Goal: Transaction & Acquisition: Purchase product/service

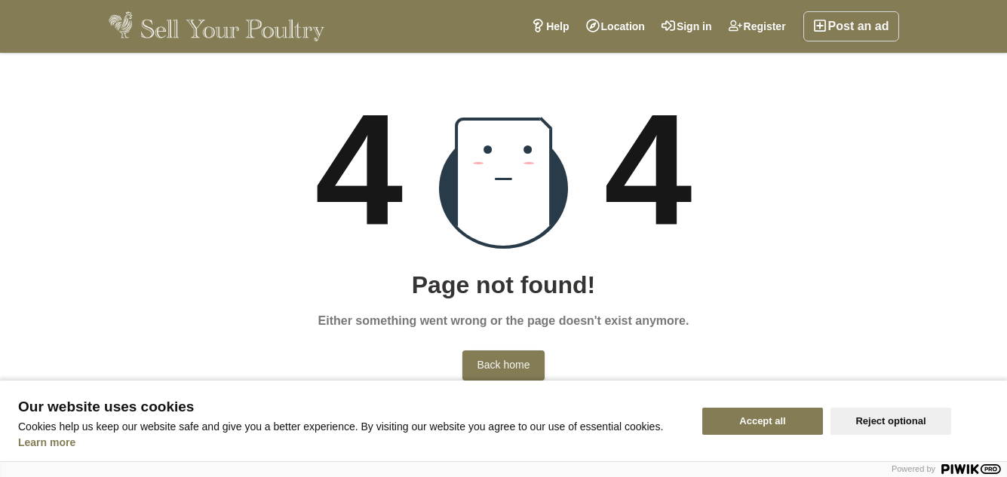
scroll to position [199, 0]
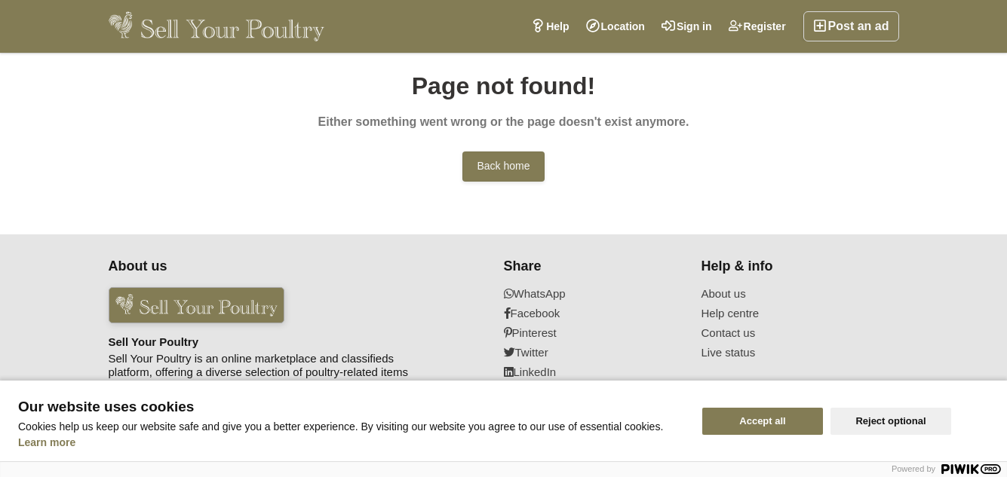
click at [913, 411] on button "Reject optional" at bounding box center [890, 421] width 121 height 27
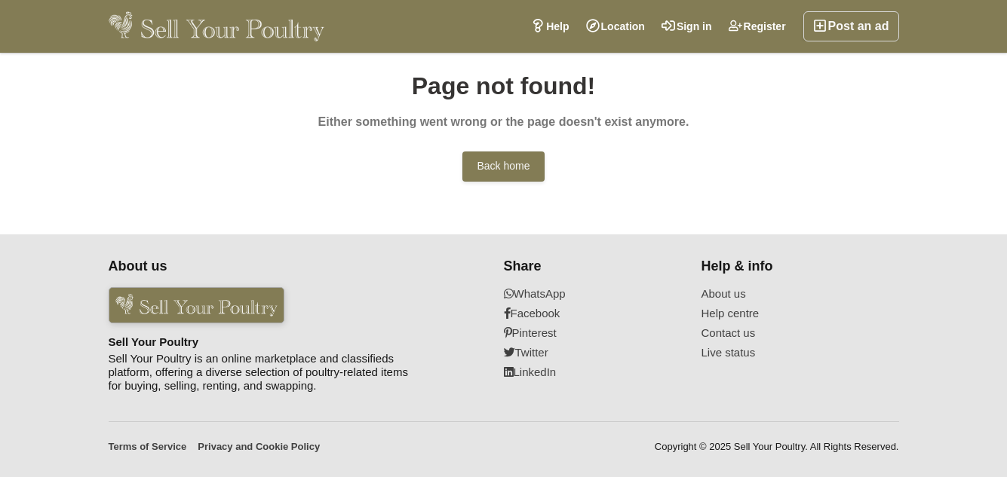
scroll to position [0, 0]
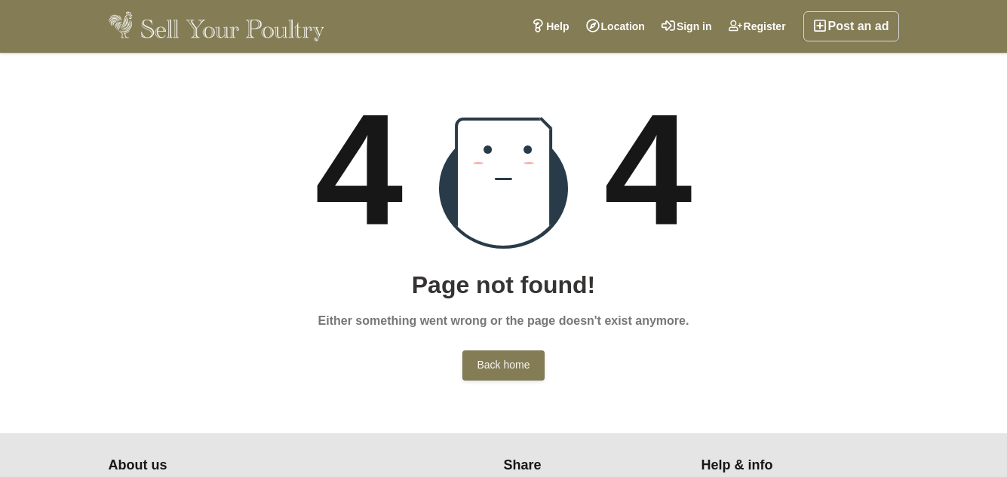
click at [290, 25] on img at bounding box center [217, 26] width 216 height 30
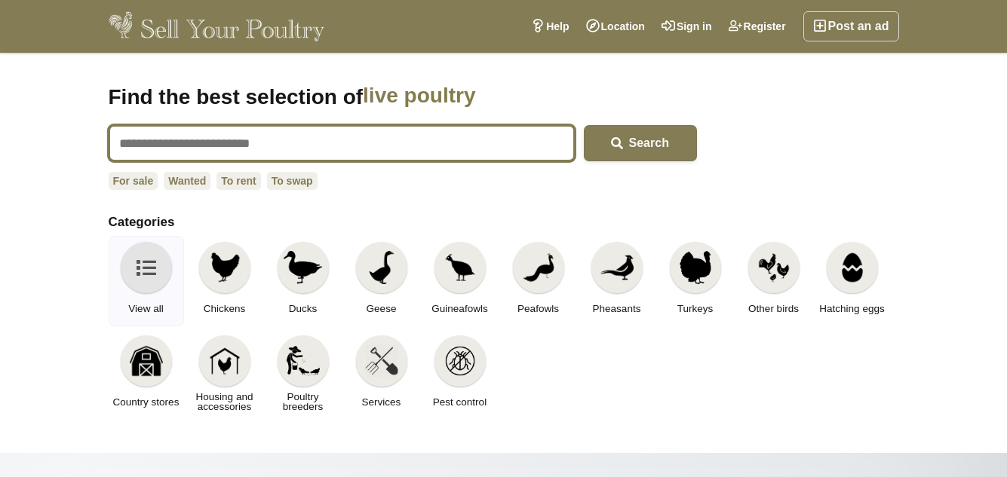
click at [301, 140] on input "text" at bounding box center [342, 143] width 466 height 36
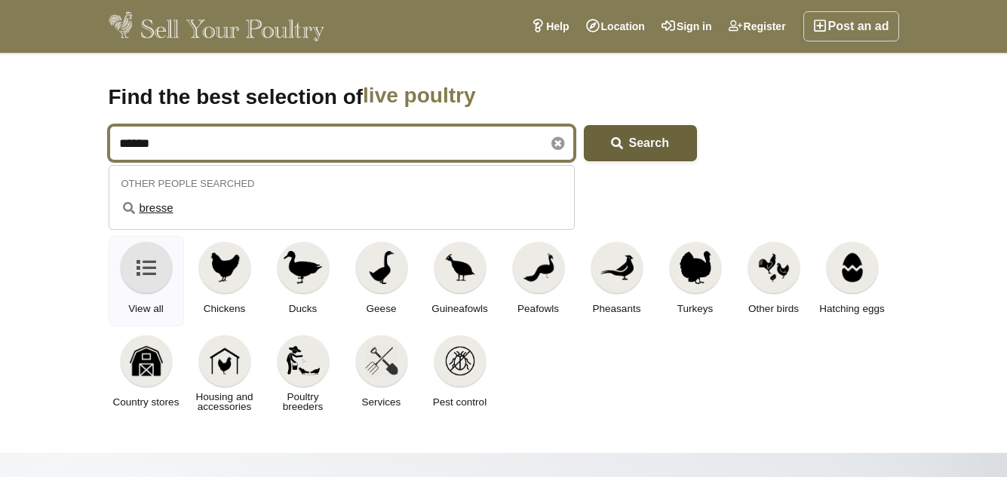
type input "******"
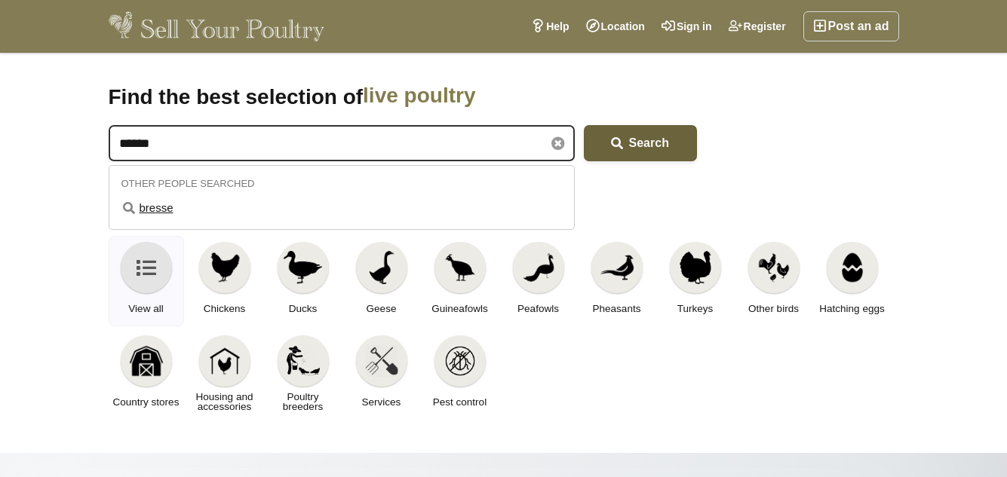
click at [643, 149] on span "Search" at bounding box center [649, 143] width 40 height 13
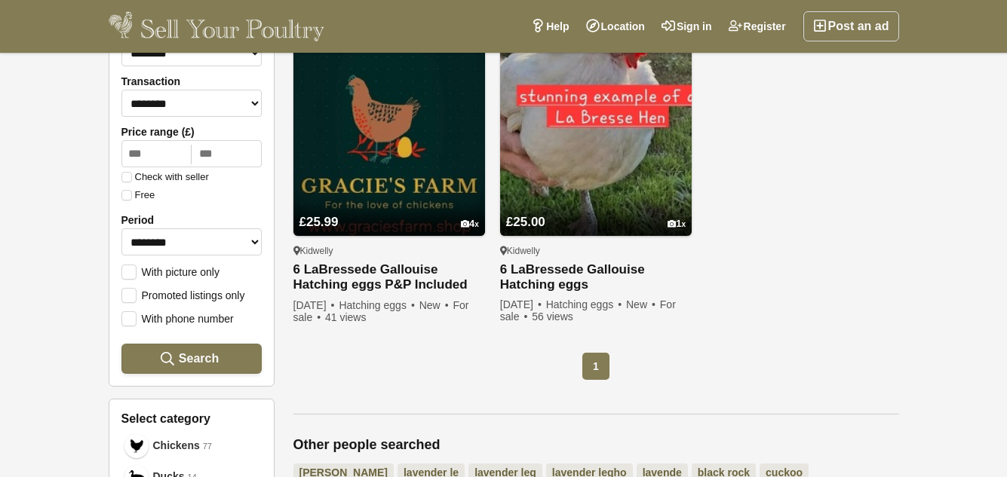
scroll to position [234, 0]
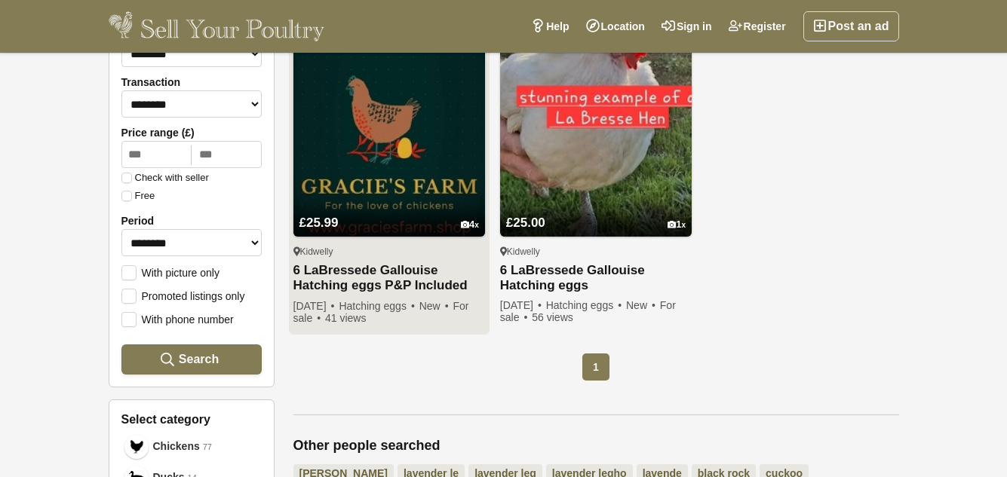
click at [375, 186] on img at bounding box center [389, 141] width 192 height 192
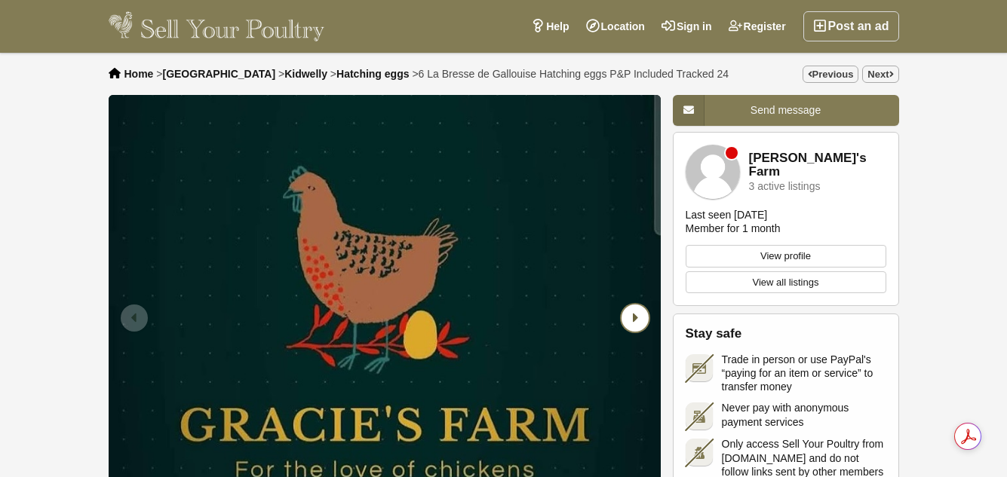
click at [640, 312] on icon "Next slide" at bounding box center [635, 318] width 27 height 27
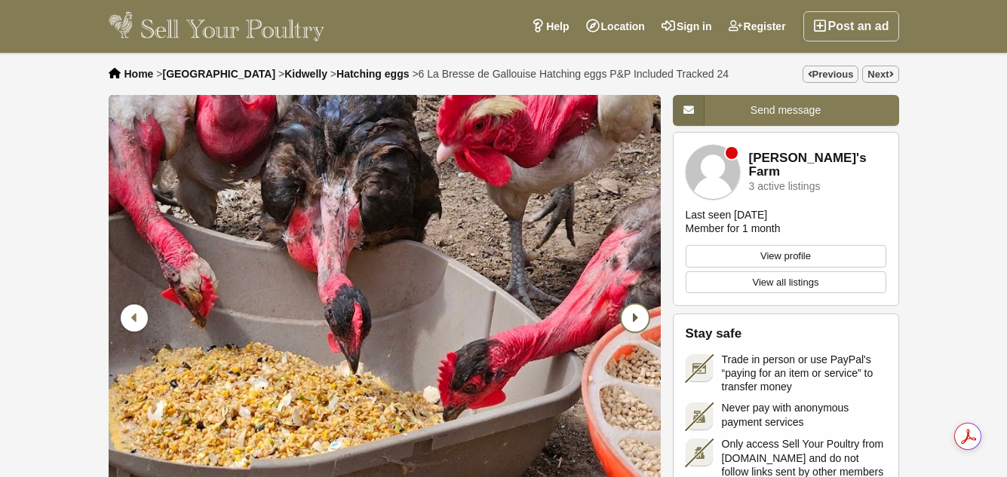
click at [640, 312] on icon "Next slide" at bounding box center [635, 318] width 27 height 27
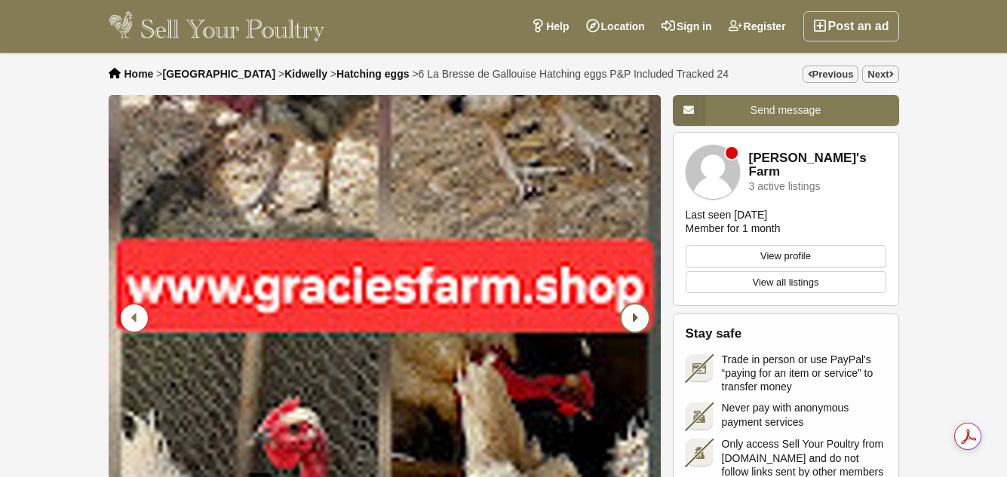
click at [640, 312] on icon "Next slide" at bounding box center [635, 318] width 27 height 27
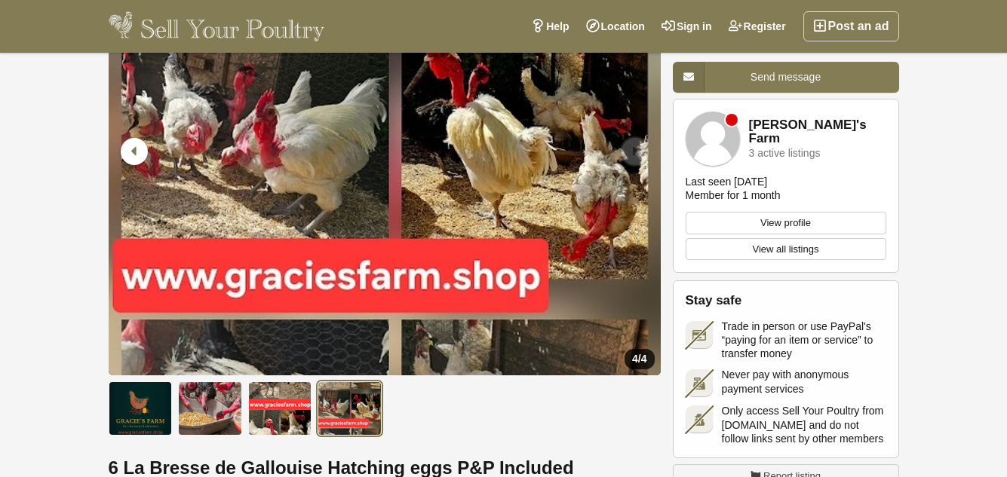
scroll to position [165, 0]
